Goal: Information Seeking & Learning: Learn about a topic

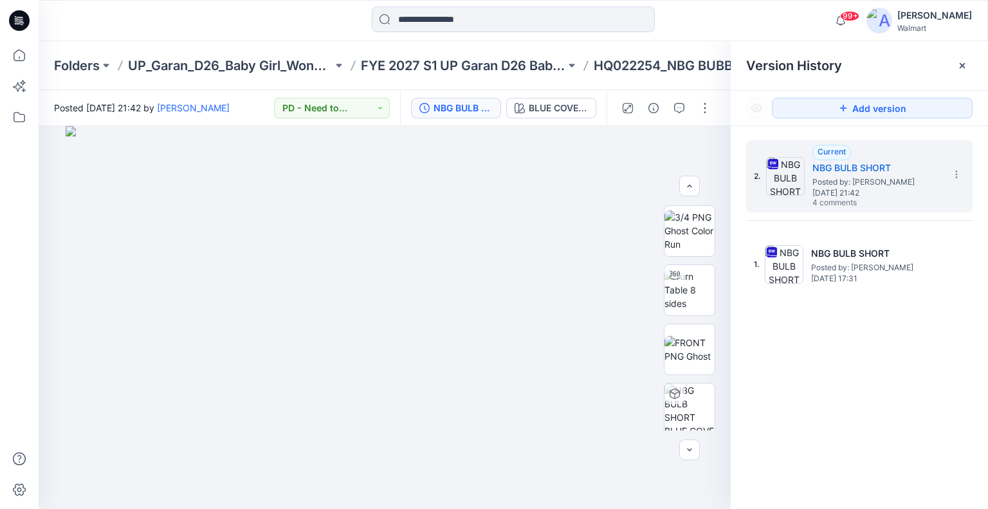
scroll to position [117, 0]
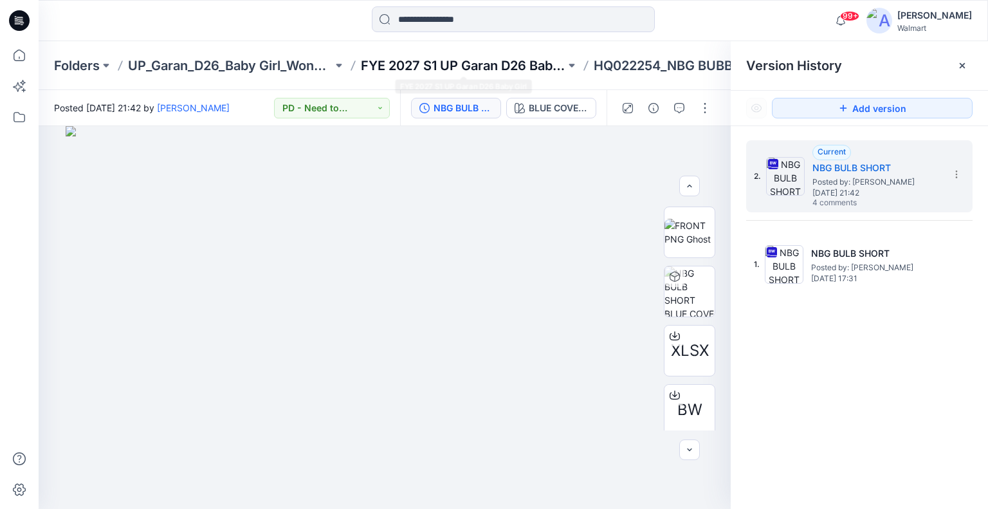
click at [417, 71] on p "FYE 2027 S1 UP Garan D26 Baby Girl" at bounding box center [463, 66] width 205 height 18
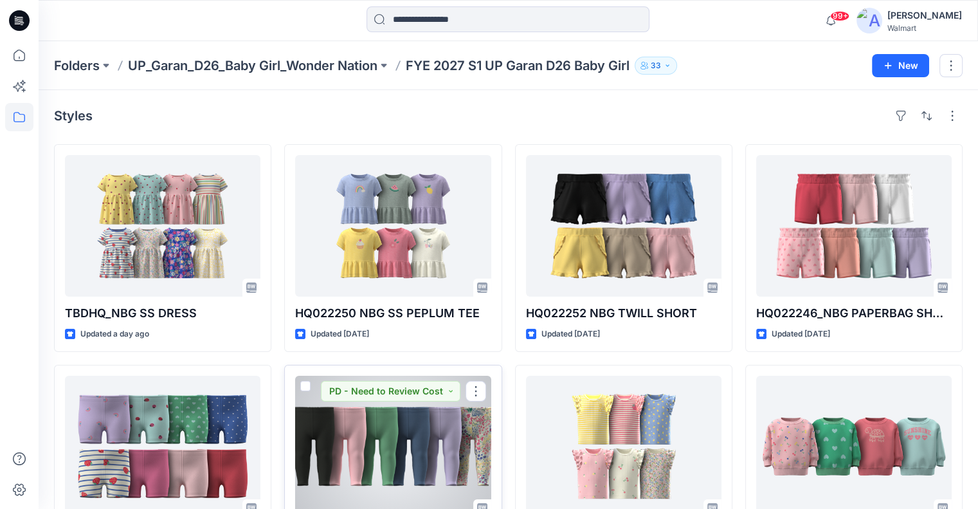
click at [376, 432] on div at bounding box center [393, 447] width 196 height 142
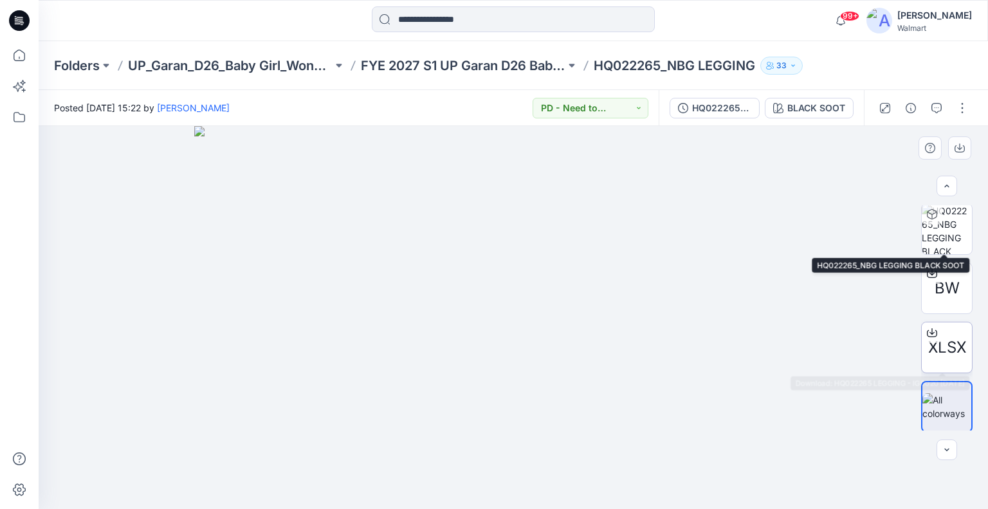
scroll to position [122, 0]
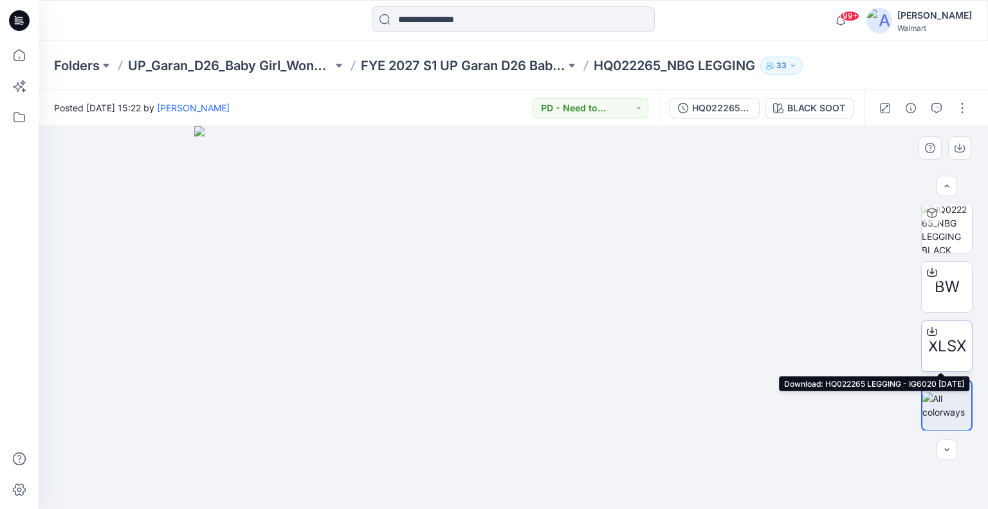
click at [931, 324] on div at bounding box center [932, 331] width 21 height 21
